Goal: Task Accomplishment & Management: Manage account settings

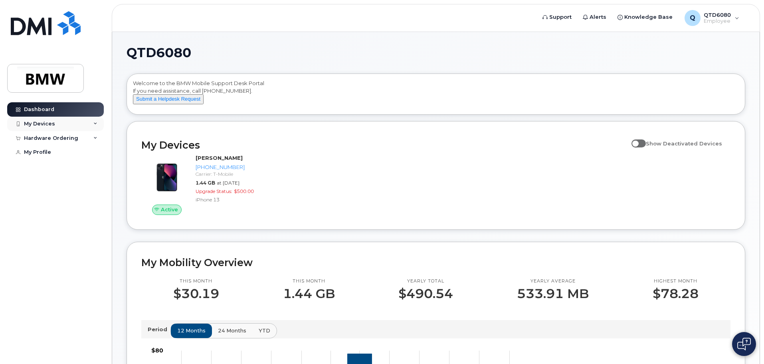
click at [79, 126] on div "My Devices" at bounding box center [55, 124] width 97 height 14
click at [89, 188] on div "Hardware Ordering" at bounding box center [55, 181] width 97 height 14
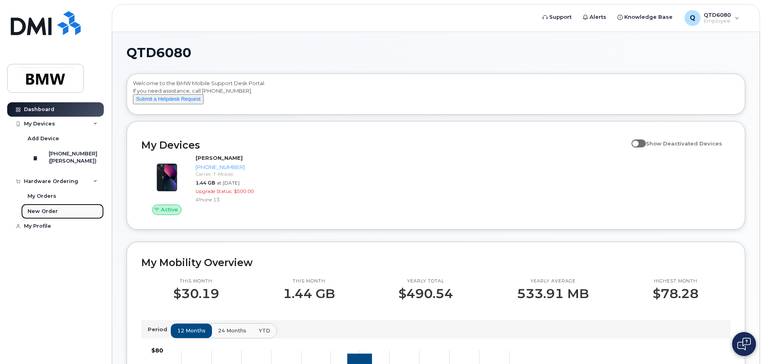
click at [45, 215] on div "New Order" at bounding box center [43, 211] width 30 height 7
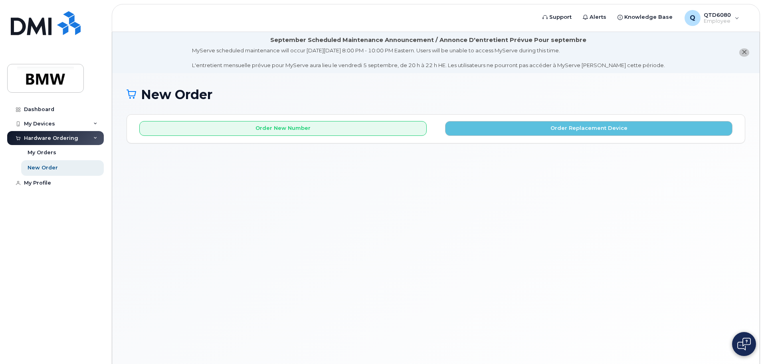
click at [745, 52] on icon "close notification" at bounding box center [743, 51] width 5 height 5
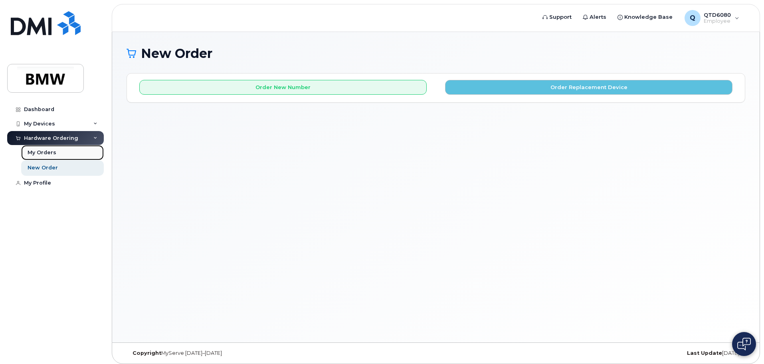
click at [45, 150] on div "My Orders" at bounding box center [42, 152] width 29 height 7
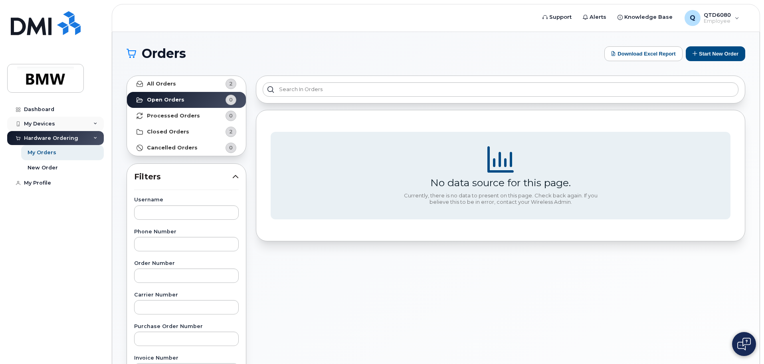
click at [41, 124] on div "My Devices" at bounding box center [39, 124] width 31 height 6
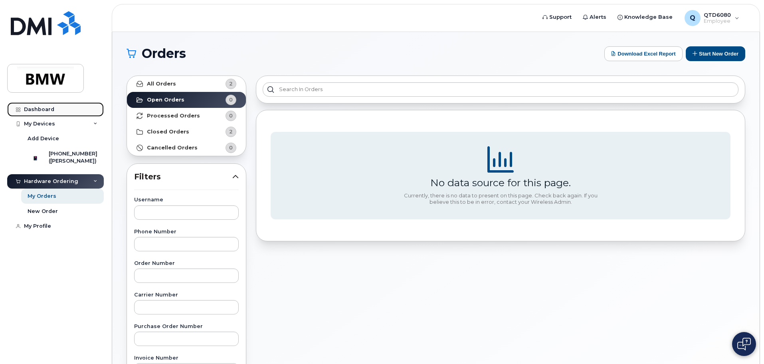
click at [37, 109] on div "Dashboard" at bounding box center [39, 109] width 30 height 6
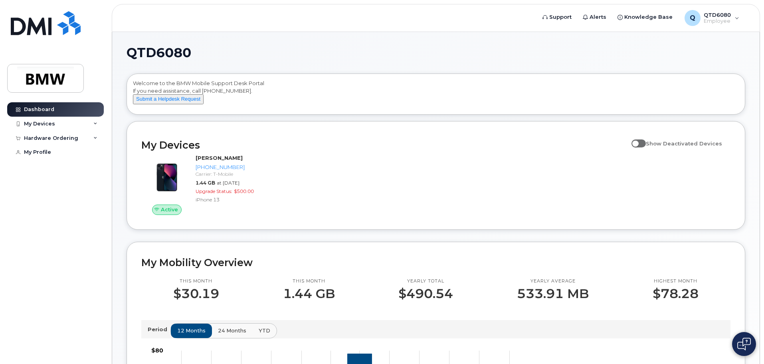
click at [646, 147] on span at bounding box center [638, 143] width 14 height 8
click at [638, 142] on input "Show Deactivated Devices" at bounding box center [634, 139] width 6 height 6
click at [646, 147] on span at bounding box center [638, 143] width 14 height 8
click at [638, 142] on input "Show Deactivated Devices" at bounding box center [634, 139] width 6 height 6
checkbox input "false"
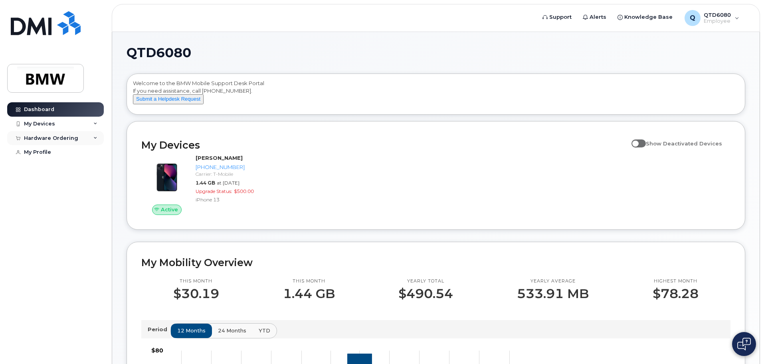
click at [90, 136] on div "Hardware Ordering" at bounding box center [55, 138] width 97 height 14
click at [53, 149] on div "My Orders" at bounding box center [42, 152] width 29 height 7
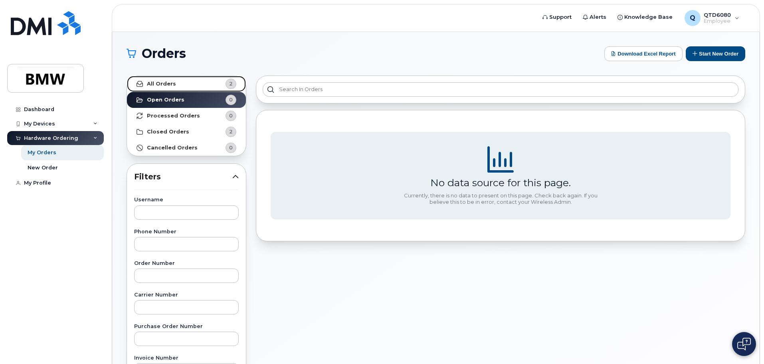
click at [202, 81] on link "All Orders 2" at bounding box center [186, 84] width 119 height 16
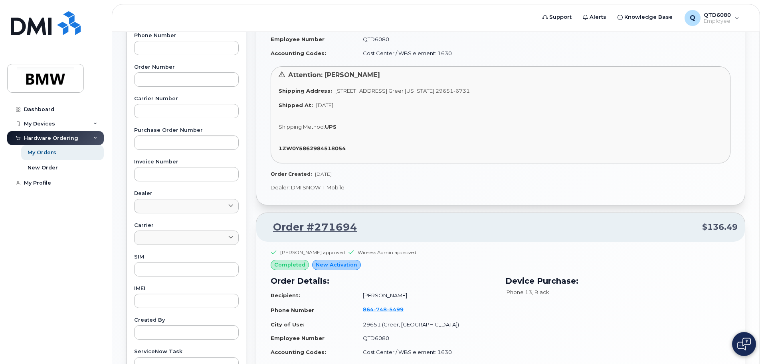
scroll to position [200, 0]
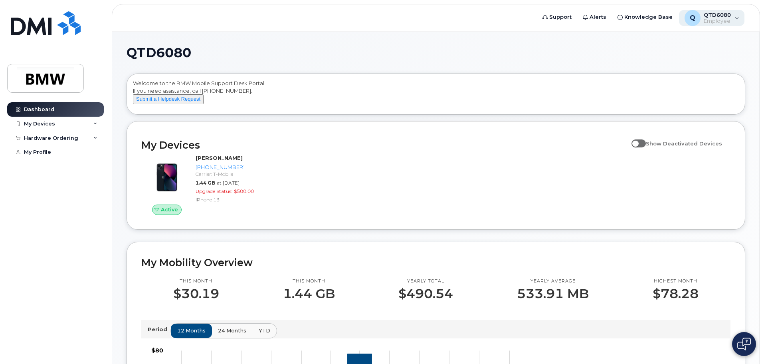
click at [733, 21] on div "Q QTD6080 Employee" at bounding box center [712, 18] width 66 height 16
